Goal: Find specific page/section: Find specific page/section

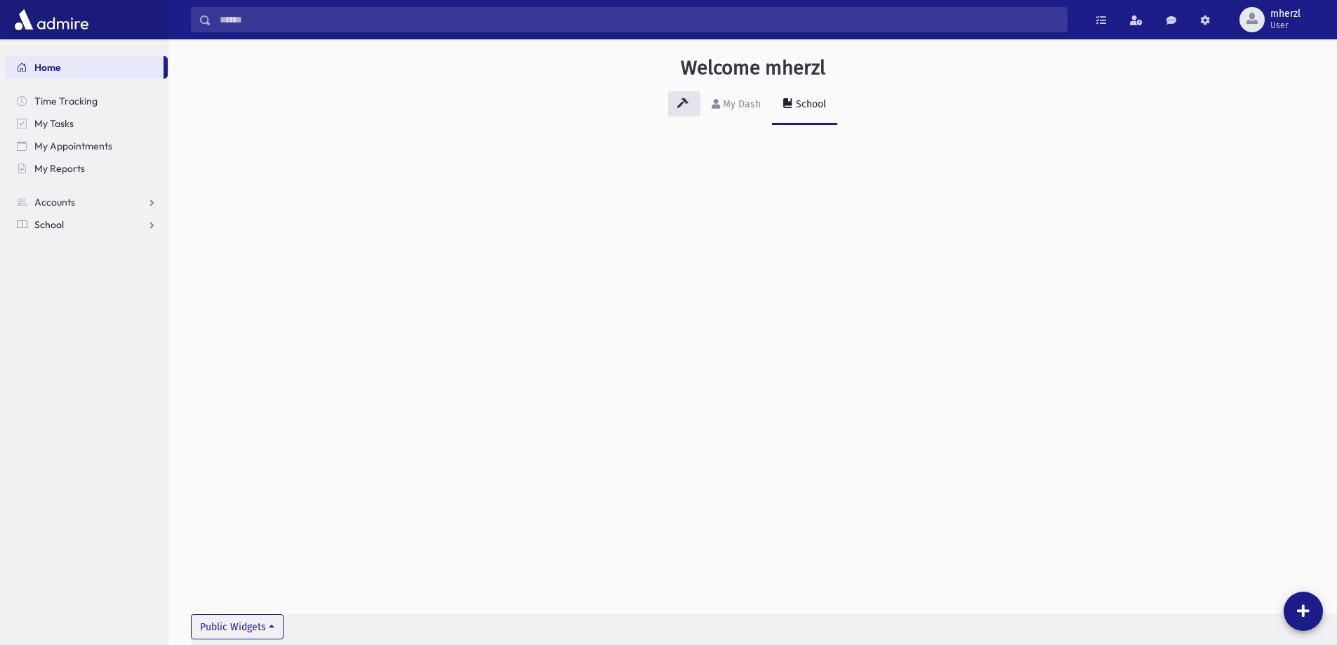
click at [60, 222] on span "School" at bounding box center [48, 224] width 29 height 13
click at [79, 249] on span "Students" at bounding box center [61, 247] width 39 height 13
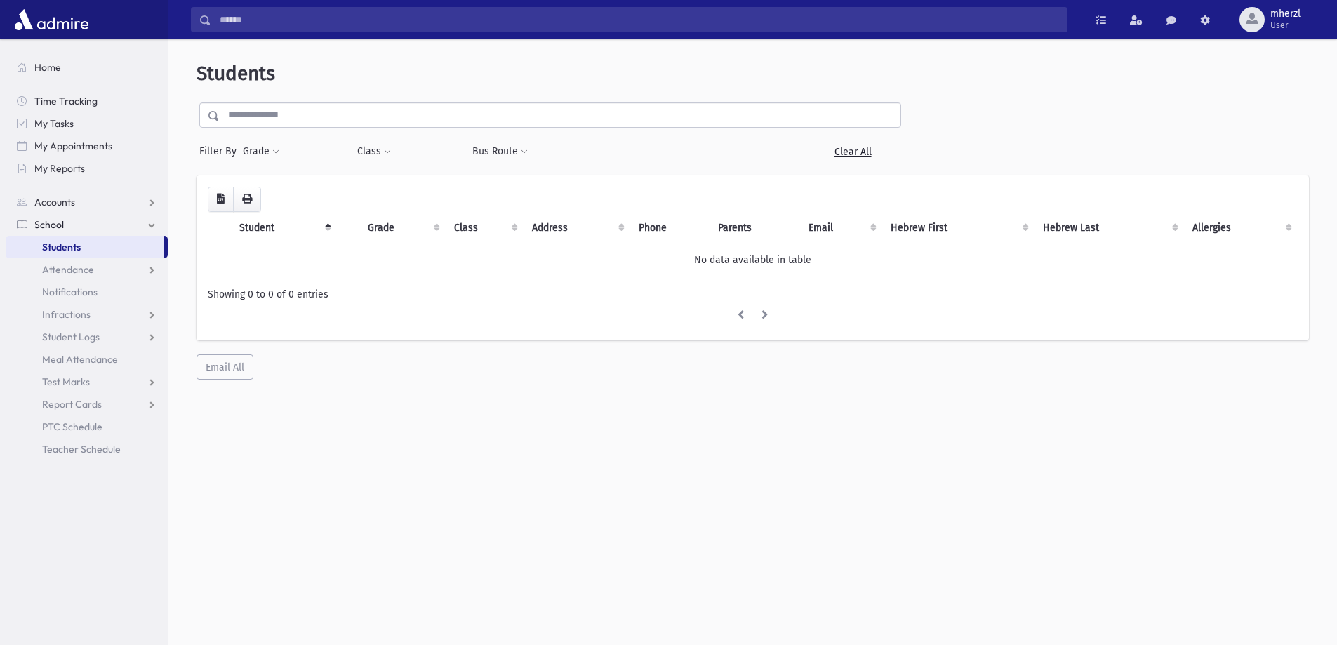
click at [298, 112] on input "text" at bounding box center [560, 114] width 681 height 25
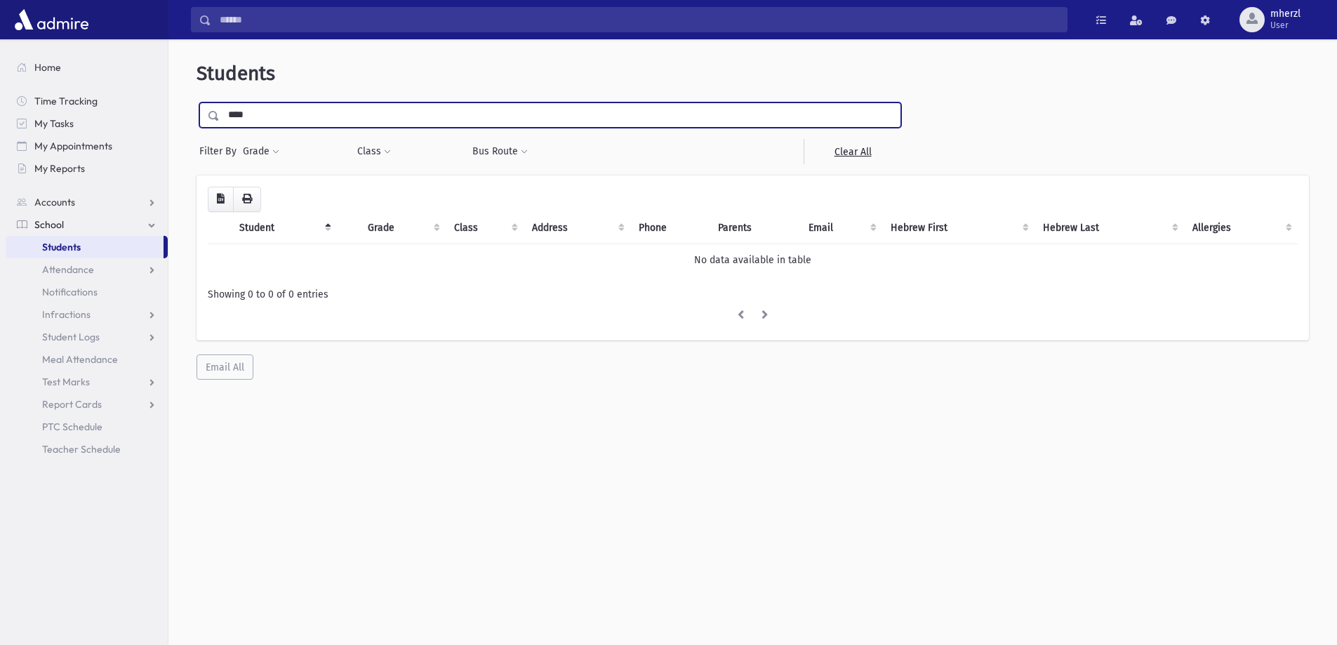
type input "****"
click at [197, 102] on input "submit" at bounding box center [216, 111] width 39 height 19
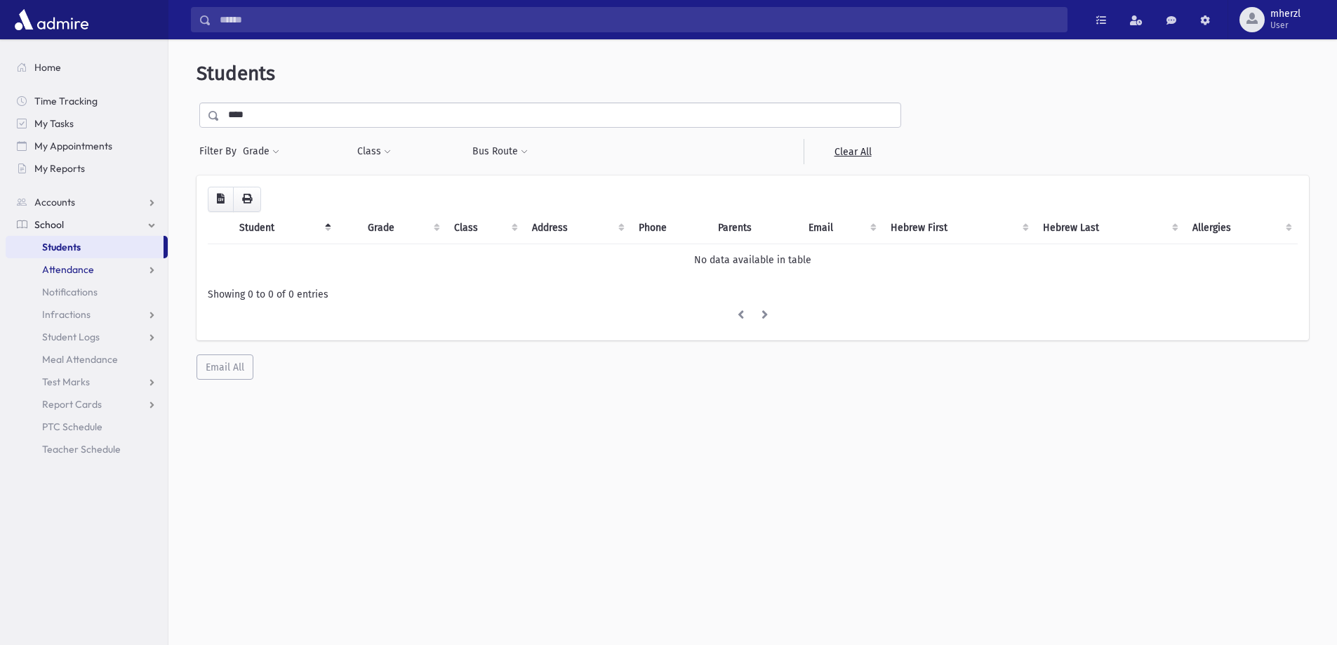
click at [70, 272] on span "Attendance" at bounding box center [68, 269] width 52 height 13
click at [70, 292] on span "Entry" at bounding box center [65, 292] width 24 height 13
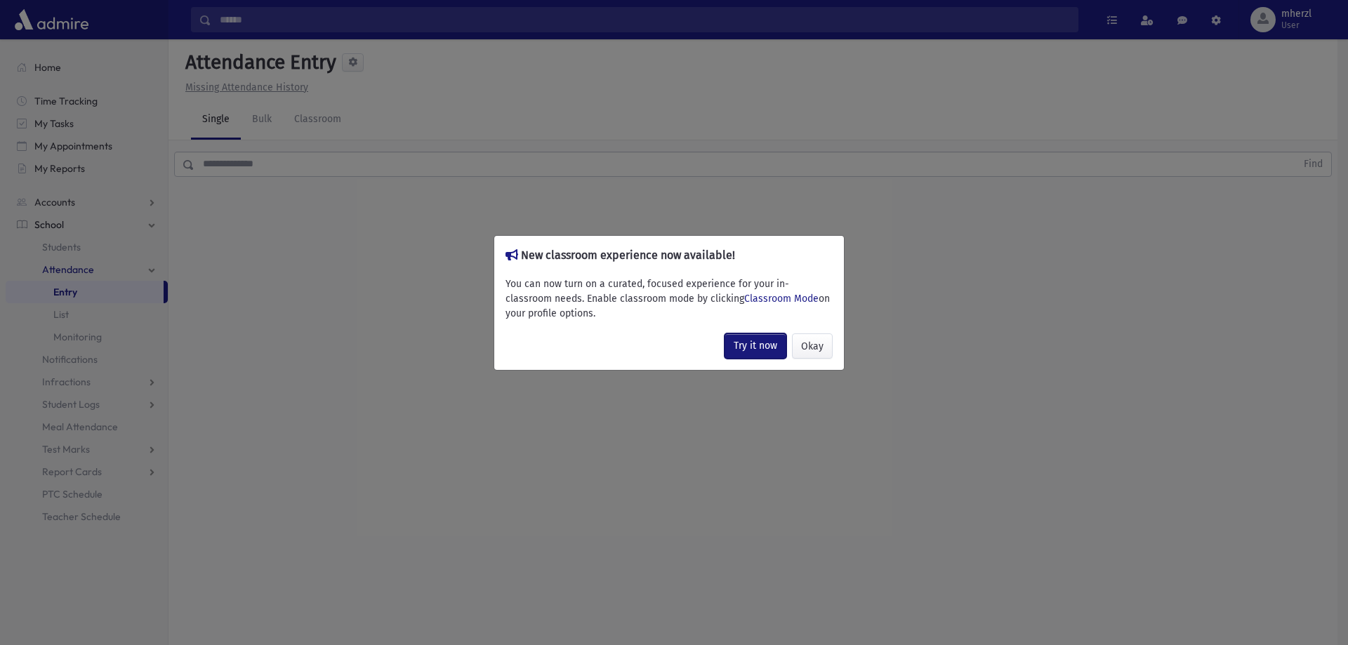
click at [761, 345] on link "Try it now" at bounding box center [755, 345] width 62 height 25
